Goal: Information Seeking & Learning: Understand process/instructions

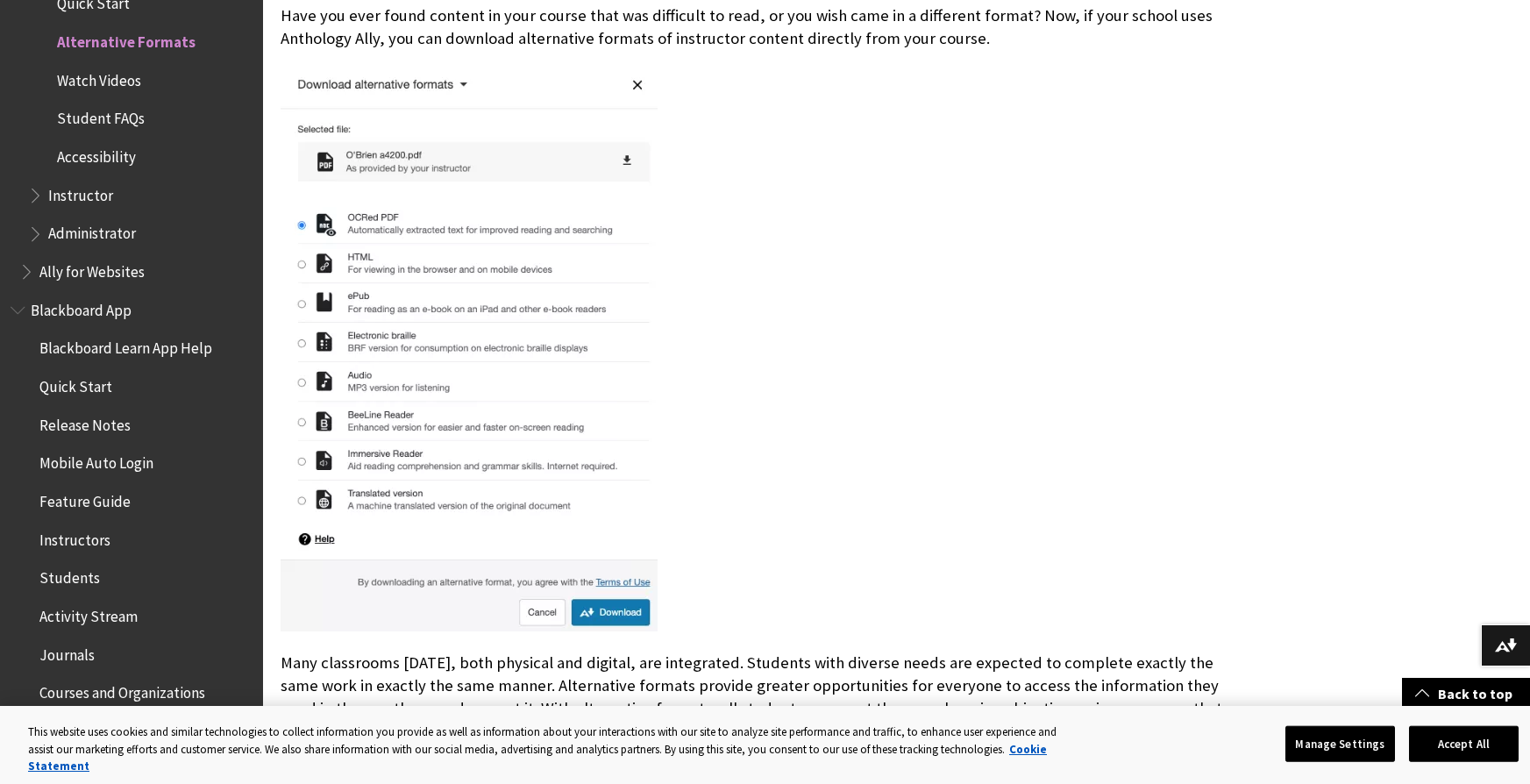
scroll to position [455, 0]
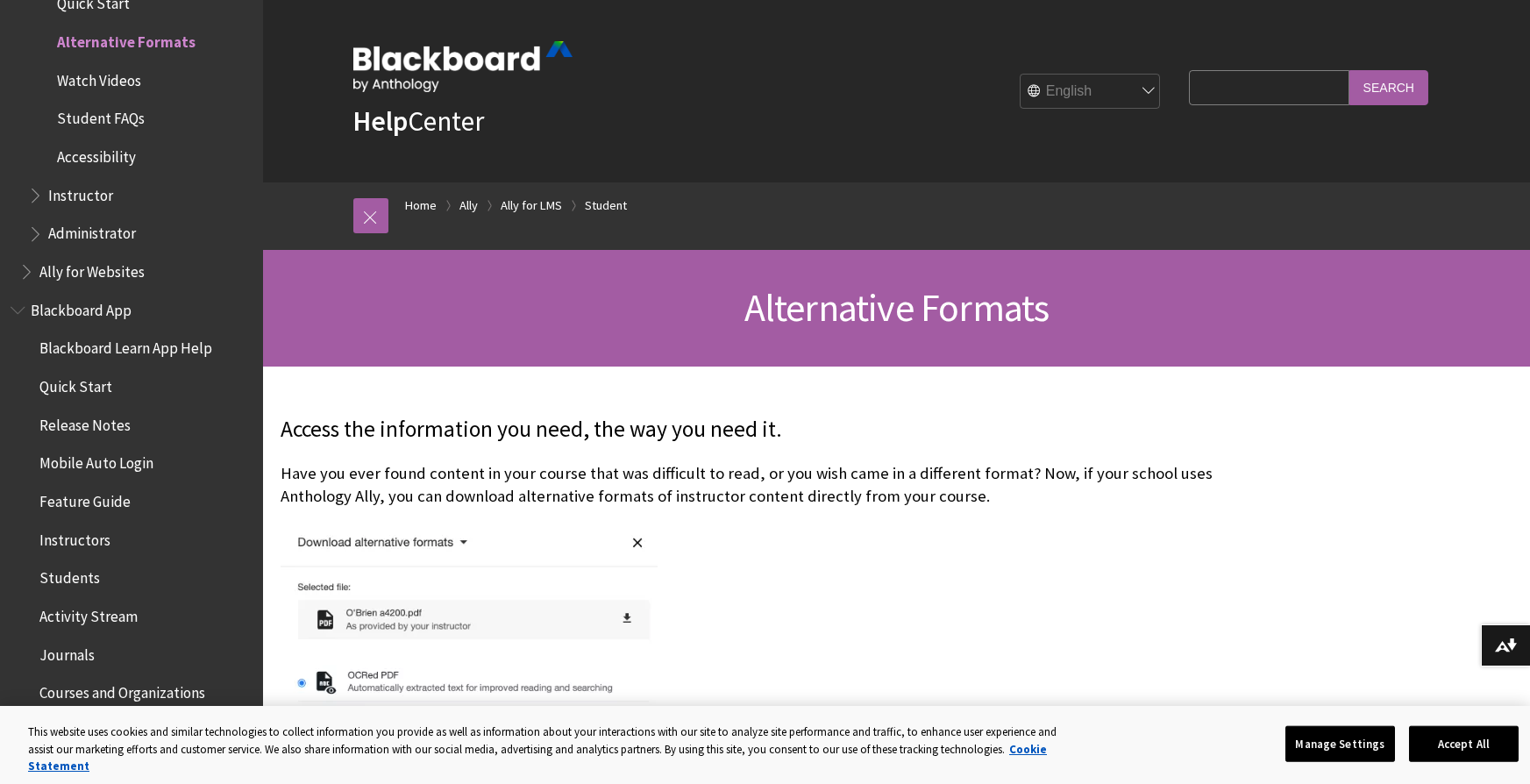
click at [1086, 92] on select "English عربية Català Cymraeg Deutsch Español Suomi Français עברית Italiano 日本語 …" at bounding box center [1091, 92] width 141 height 35
select select "/ru-ru/Ally/Ally_for_LMS/Student/Alternative_Formats"
click at [1021, 75] on select "English عربية Català Cymraeg Deutsch Español Suomi Français עברית Italiano 日本語 …" at bounding box center [1091, 92] width 141 height 35
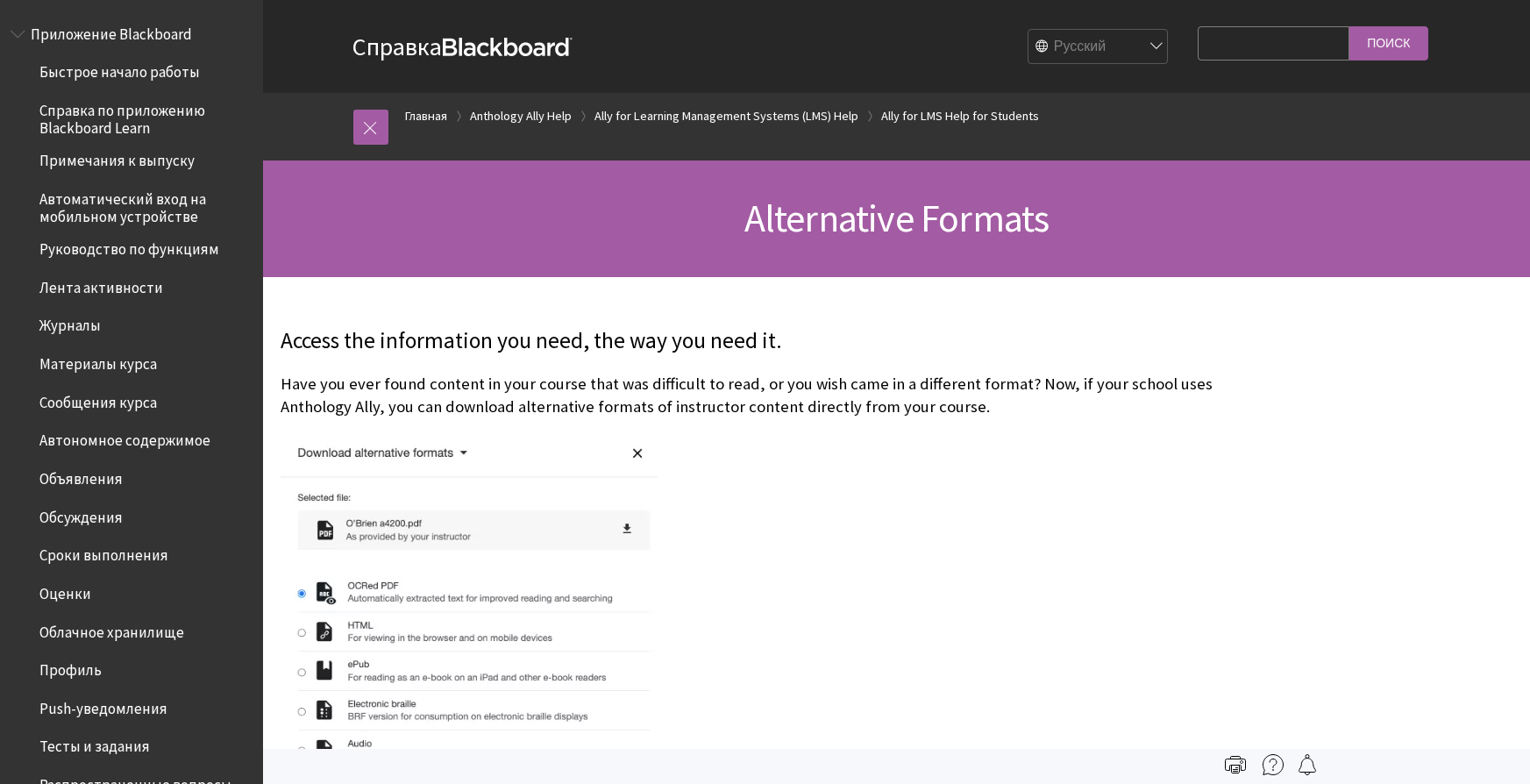
click at [98, 747] on span "Тесты и задания" at bounding box center [94, 744] width 110 height 24
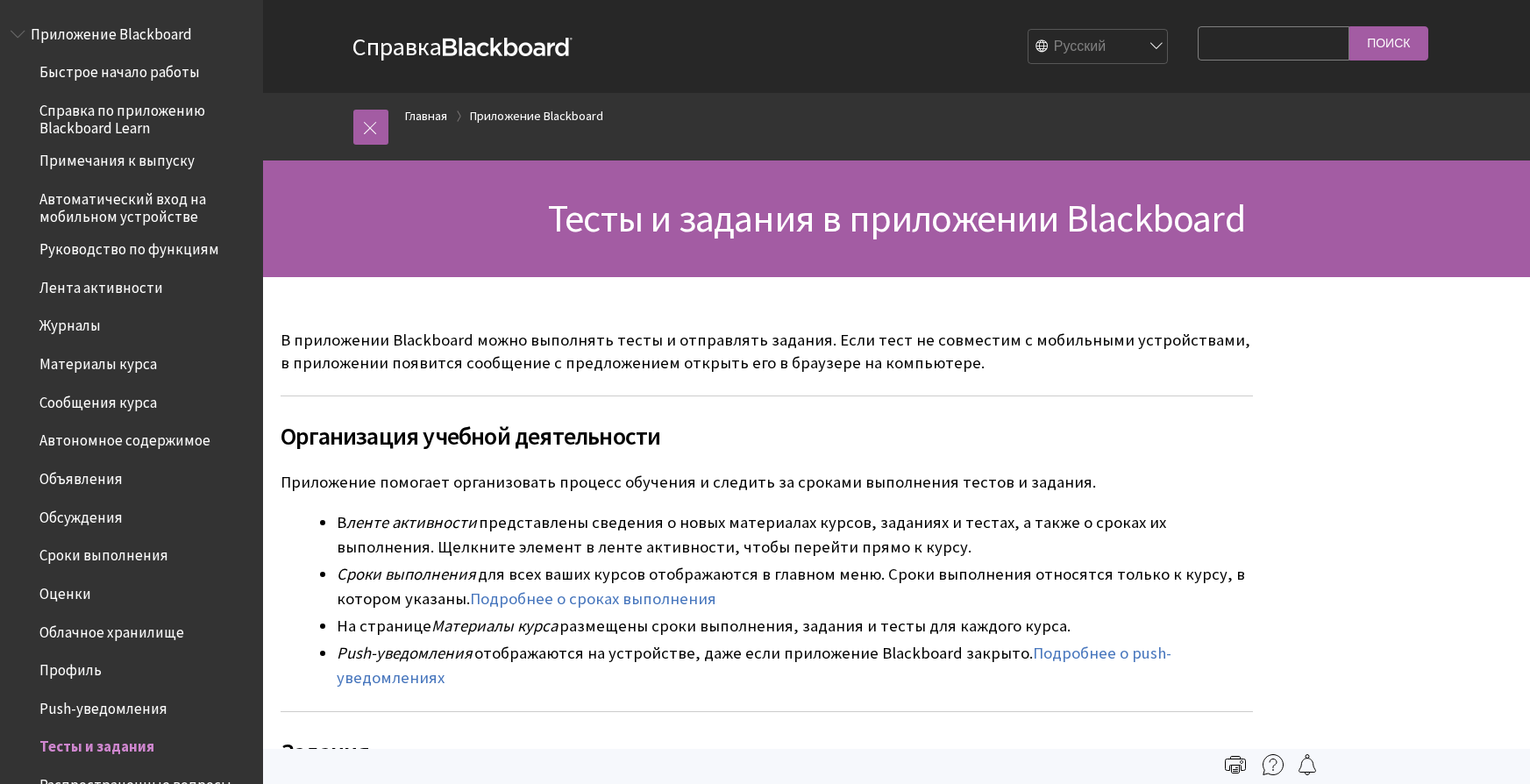
scroll to position [606, 0]
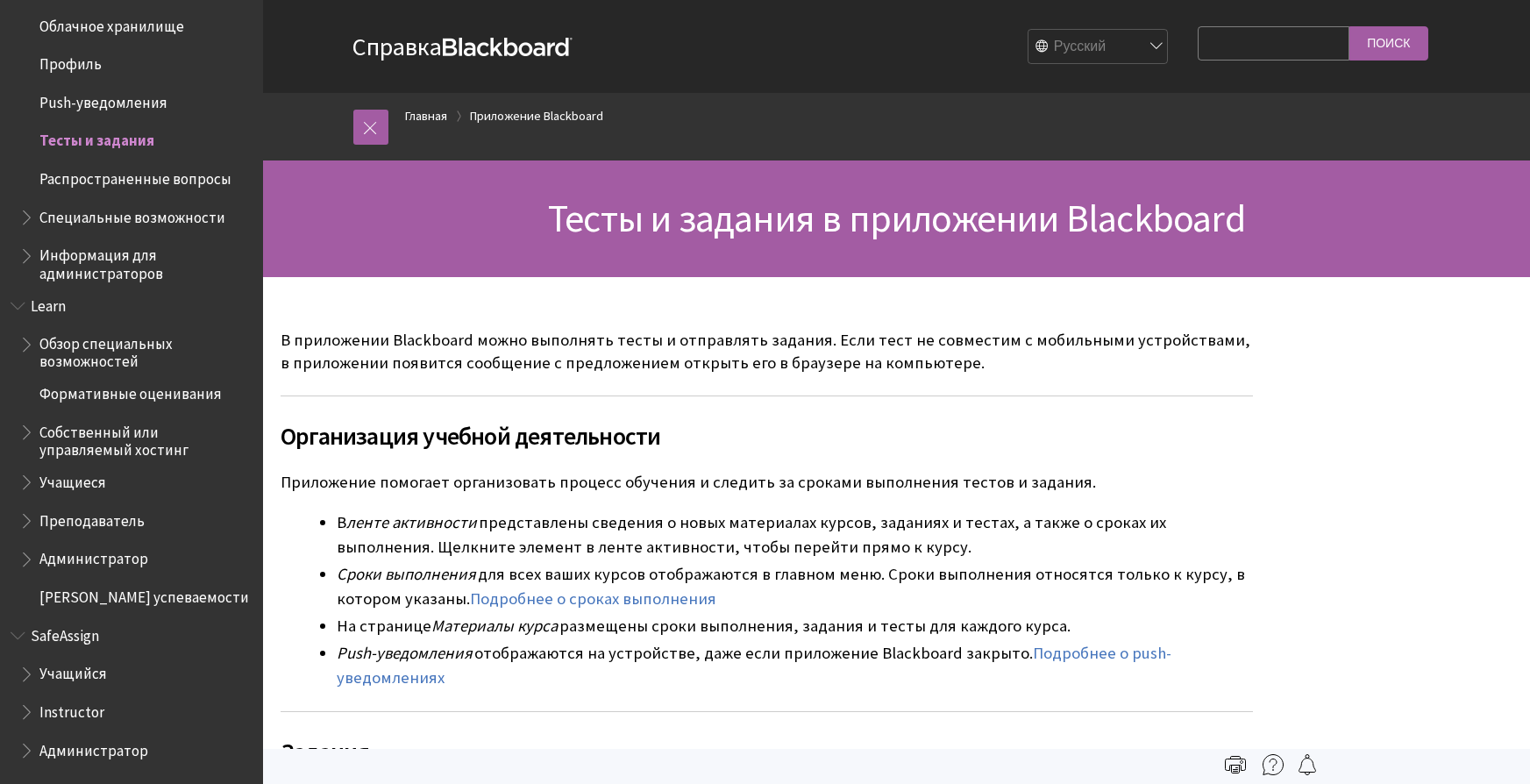
click at [98, 747] on span "Администратор" at bounding box center [93, 747] width 109 height 24
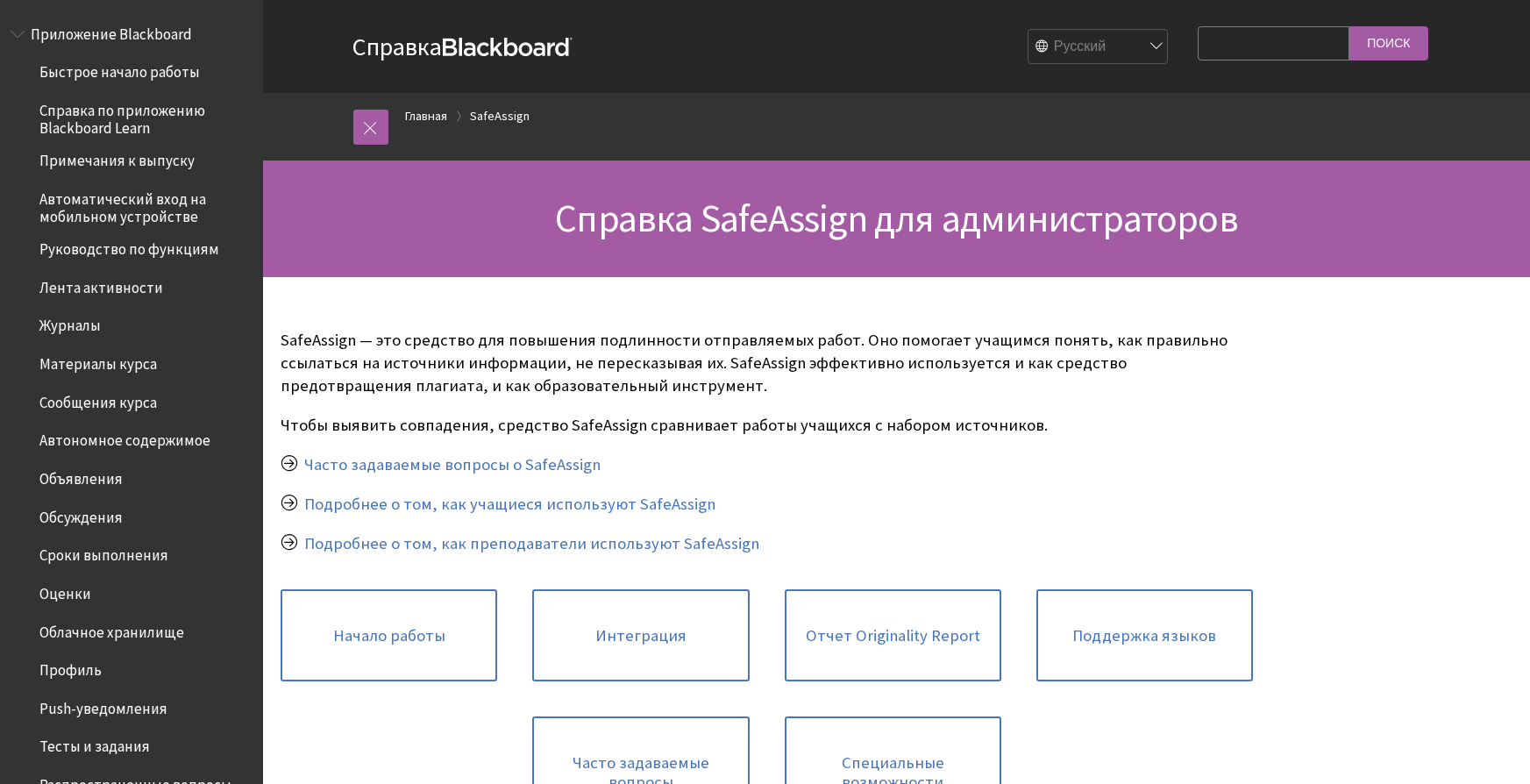
scroll to position [835, 0]
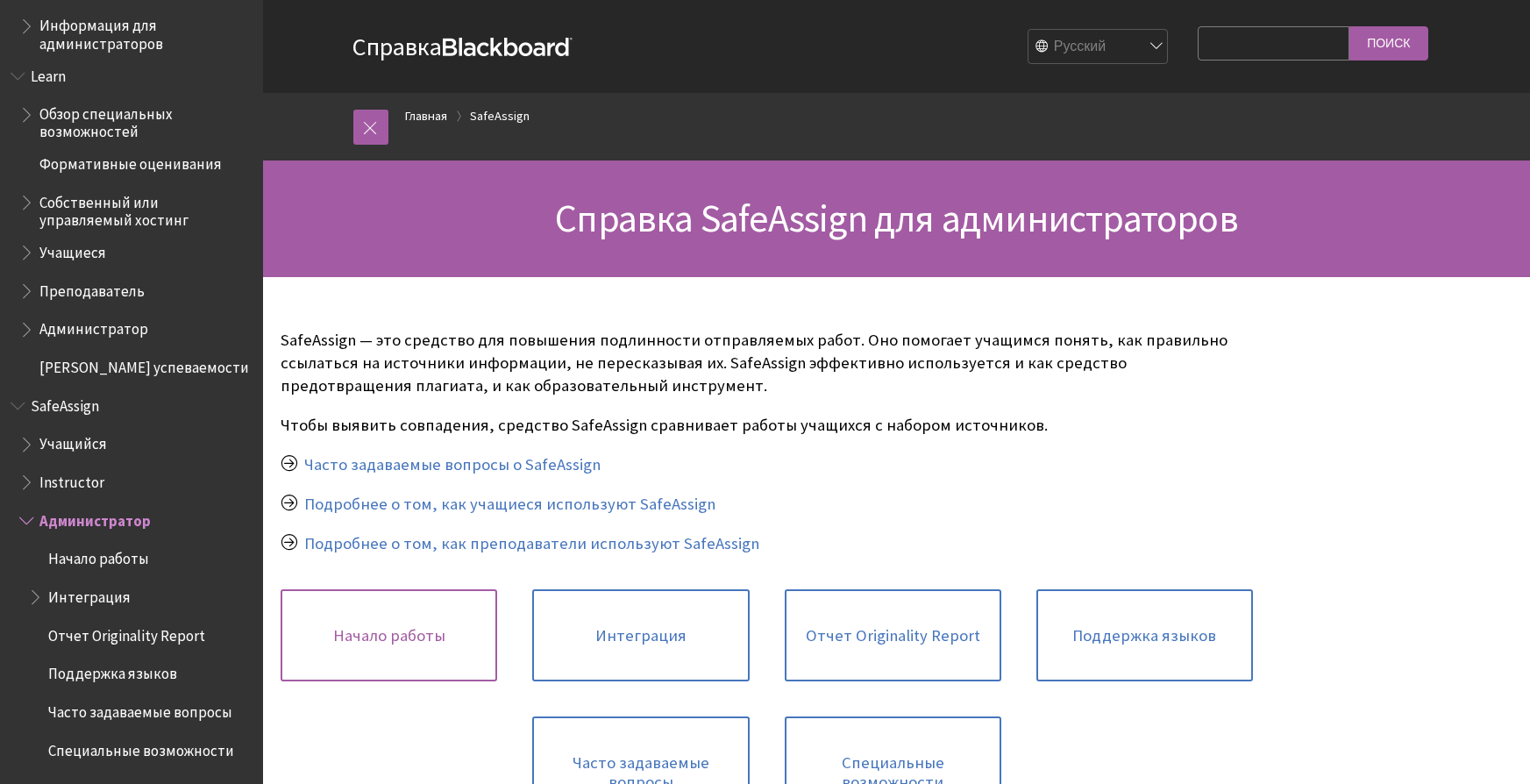
click at [362, 633] on link "Начало работы" at bounding box center [388, 635] width 216 height 93
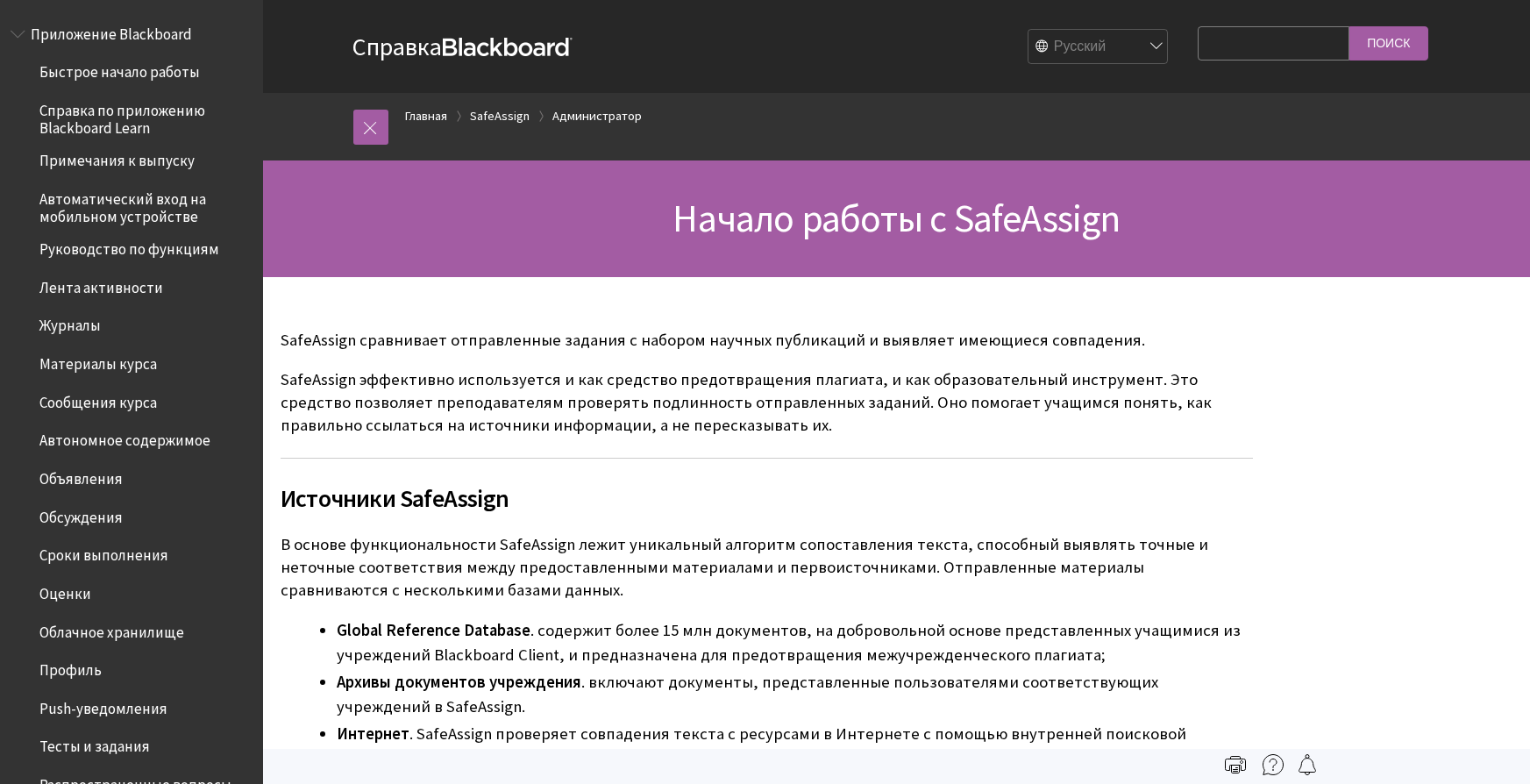
scroll to position [835, 0]
